Goal: Transaction & Acquisition: Subscribe to service/newsletter

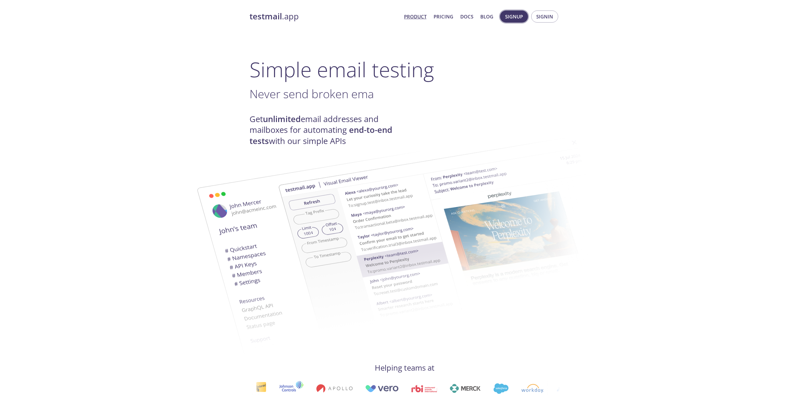
click at [518, 15] on span "Signup" at bounding box center [514, 16] width 18 height 8
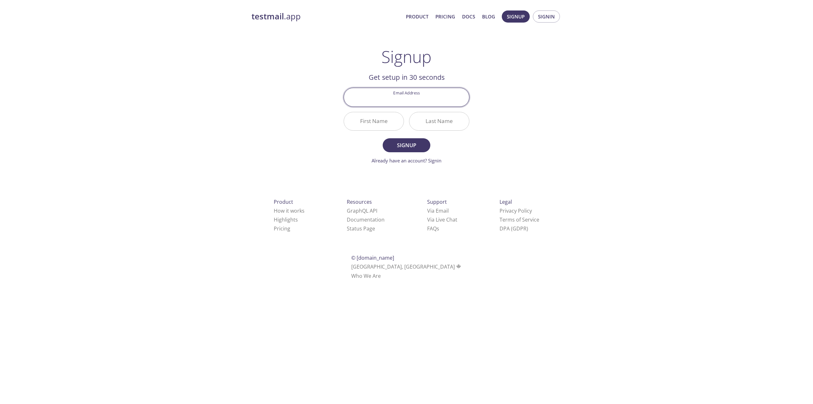
click at [403, 97] on input "Email Address" at bounding box center [406, 97] width 125 height 18
type input "[EMAIL_ADDRESS][DOMAIN_NAME]"
click at [369, 124] on input "First Name" at bounding box center [374, 121] width 60 height 18
type input "[PERSON_NAME]"
click at [430, 123] on input "Last Name" at bounding box center [440, 121] width 60 height 18
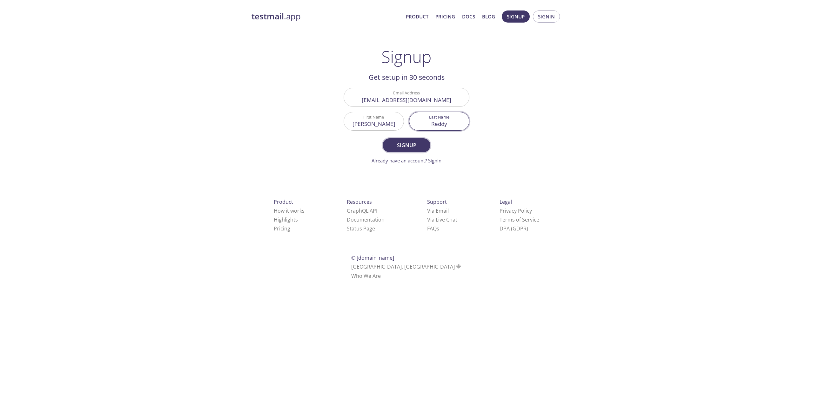
type input "Reddy"
click at [416, 141] on span "Signup" at bounding box center [407, 145] width 34 height 9
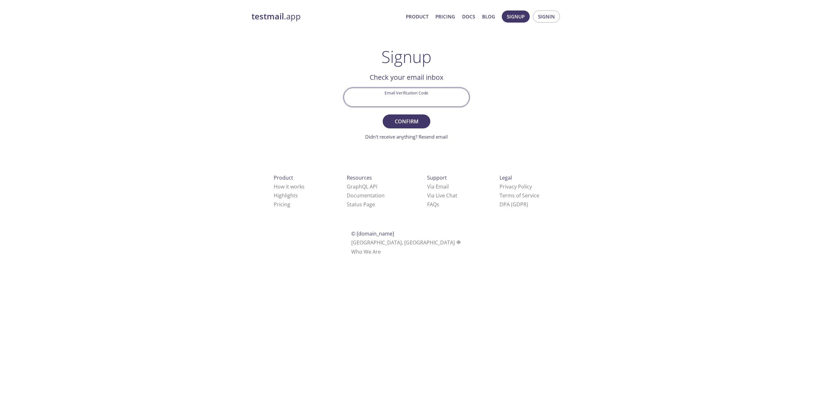
click at [397, 97] on input "Email Verification Code" at bounding box center [406, 97] width 125 height 18
paste input "SKUYSGV"
type input "SKUYSGV"
click at [405, 121] on span "Confirm" at bounding box center [407, 121] width 34 height 9
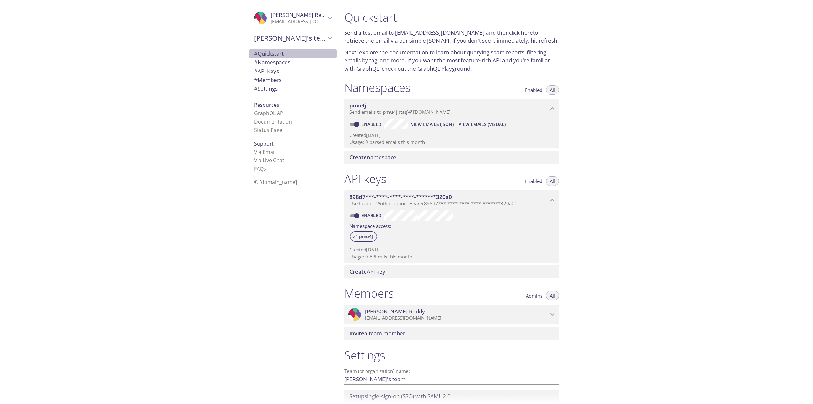
click at [280, 55] on span "# Quickstart" at bounding box center [269, 53] width 30 height 7
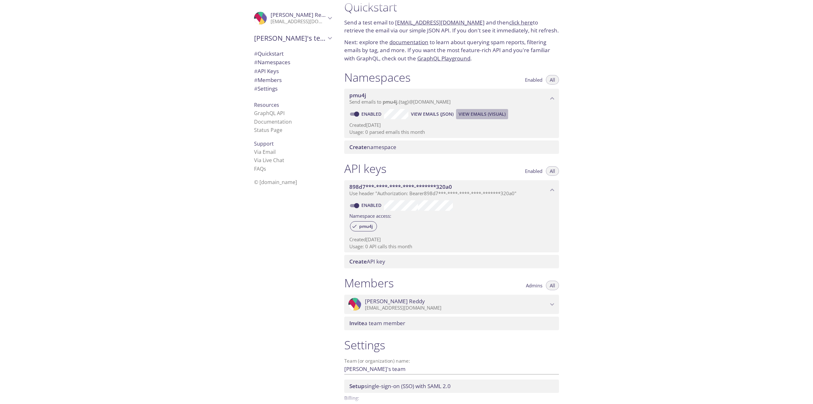
click at [476, 113] on span "View Emails (Visual)" at bounding box center [482, 114] width 47 height 8
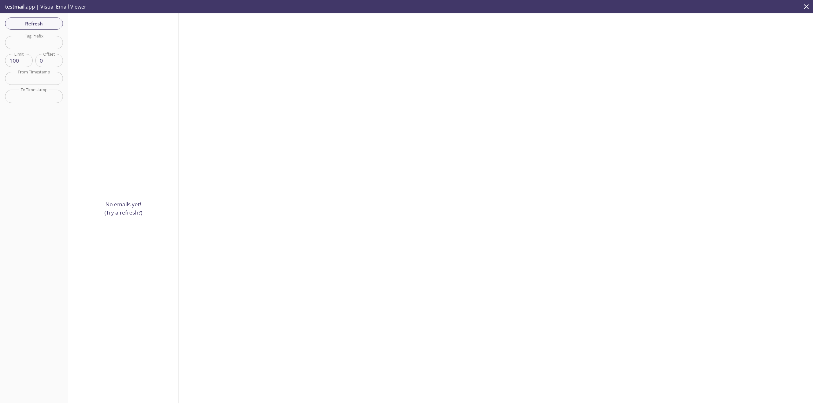
scroll to position [10, 0]
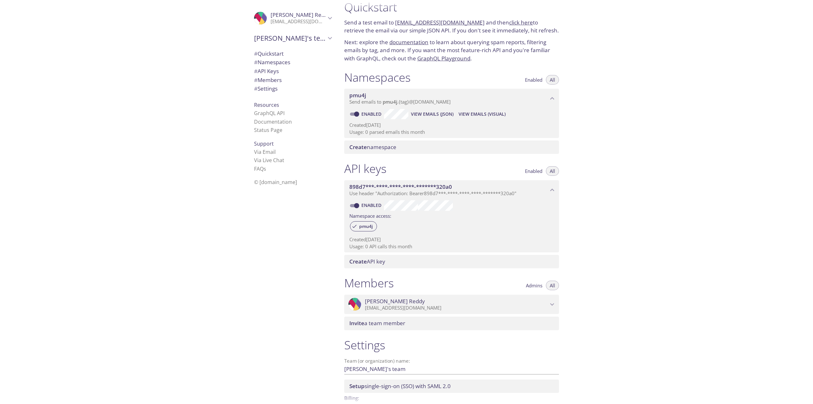
click at [399, 112] on div "pmu4j Send emails to pmu4j . {tag} @[DOMAIN_NAME] Enabled View Emails (JSON) Vi…" at bounding box center [451, 113] width 215 height 49
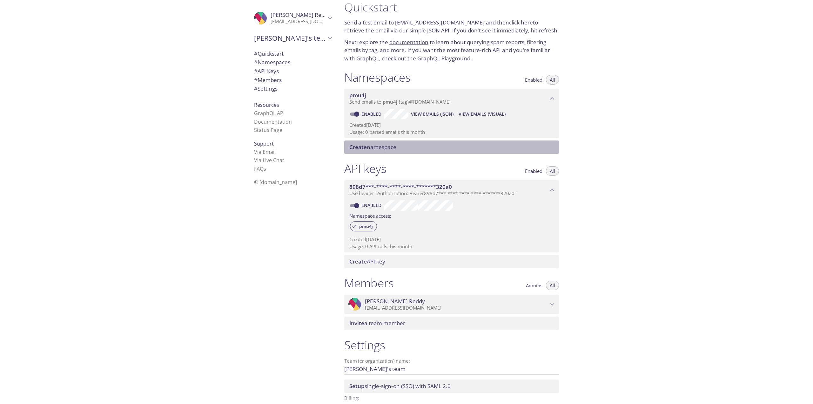
click at [379, 148] on span "Create namespace" at bounding box center [372, 146] width 47 height 7
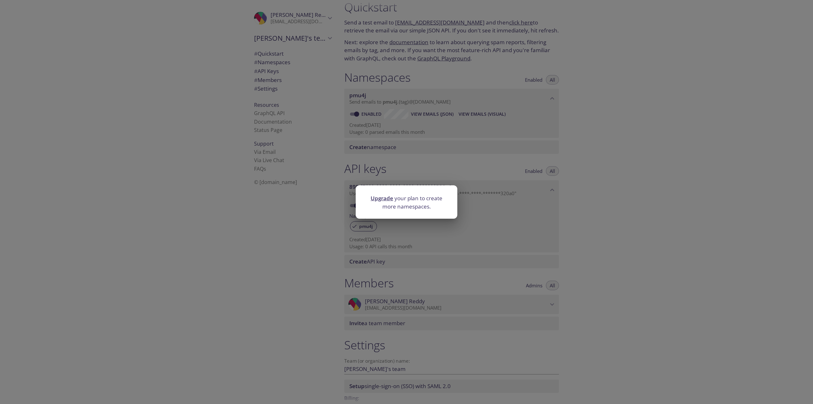
click at [239, 198] on div "Upgrade your plan to create more namespaces." at bounding box center [406, 202] width 813 height 404
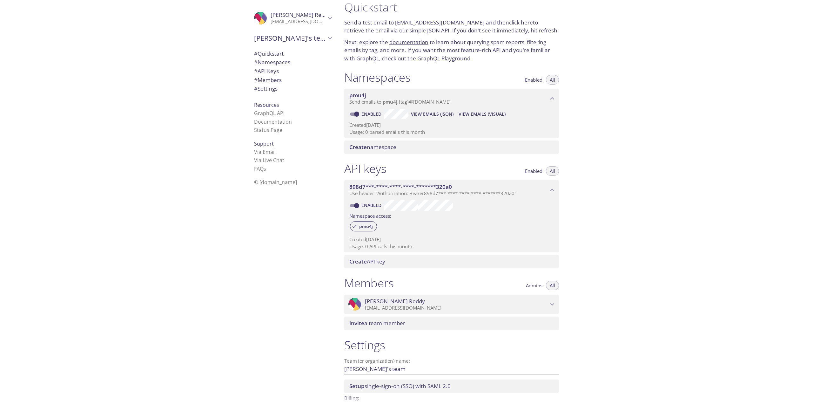
drag, startPoint x: 395, startPoint y: 21, endPoint x: 473, endPoint y: 22, distance: 78.2
click at [473, 22] on p "Send a test email to [EMAIL_ADDRESS][DOMAIN_NAME] and then click here to retrie…" at bounding box center [451, 26] width 215 height 16
copy link "[EMAIL_ADDRESS][DOMAIN_NAME]"
